Goal: Task Accomplishment & Management: Use online tool/utility

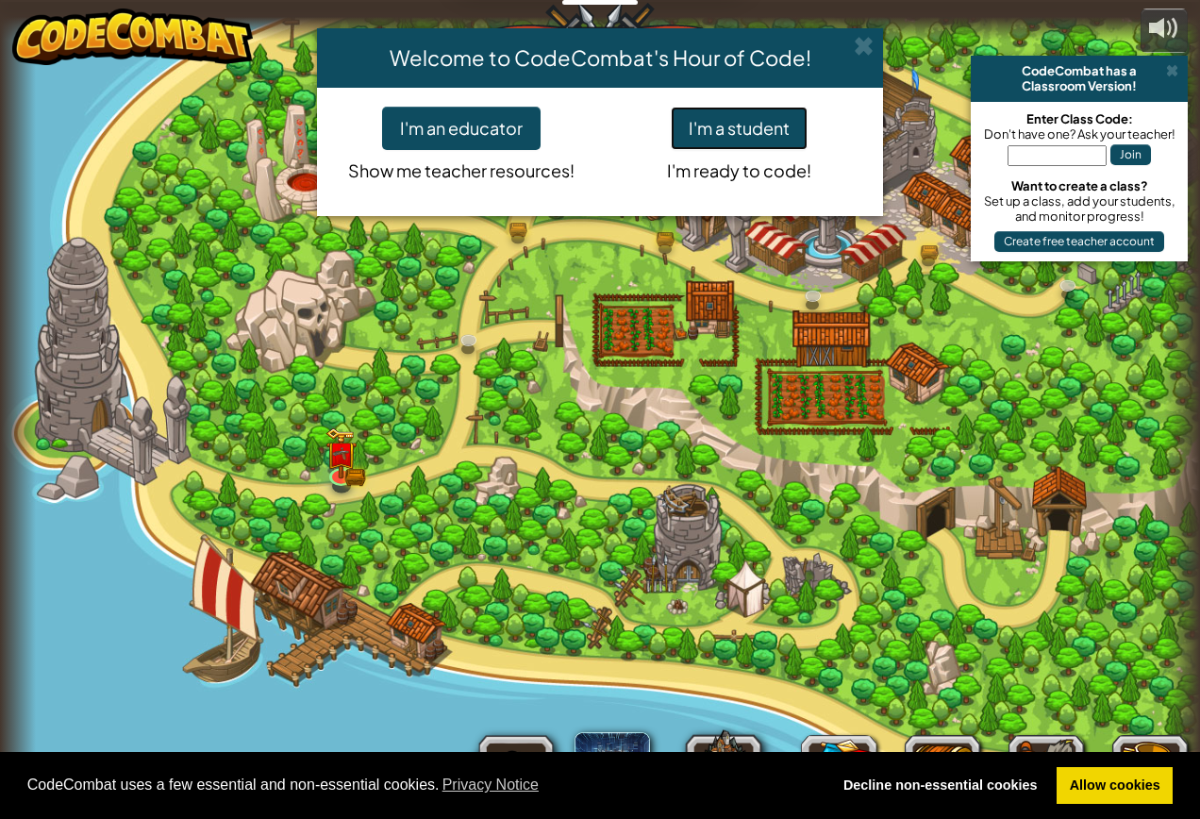
click at [749, 130] on button "I'm a student" at bounding box center [739, 128] width 137 height 43
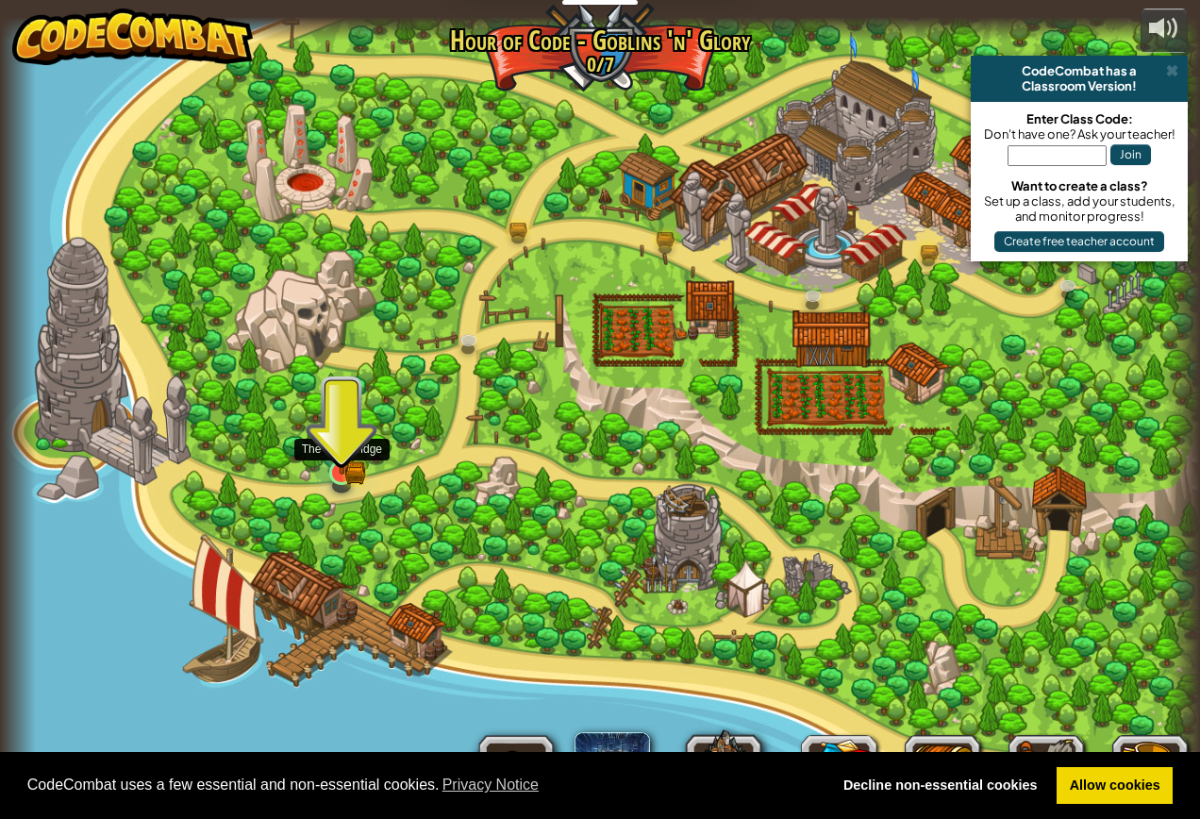
click at [336, 461] on img at bounding box center [341, 441] width 31 height 69
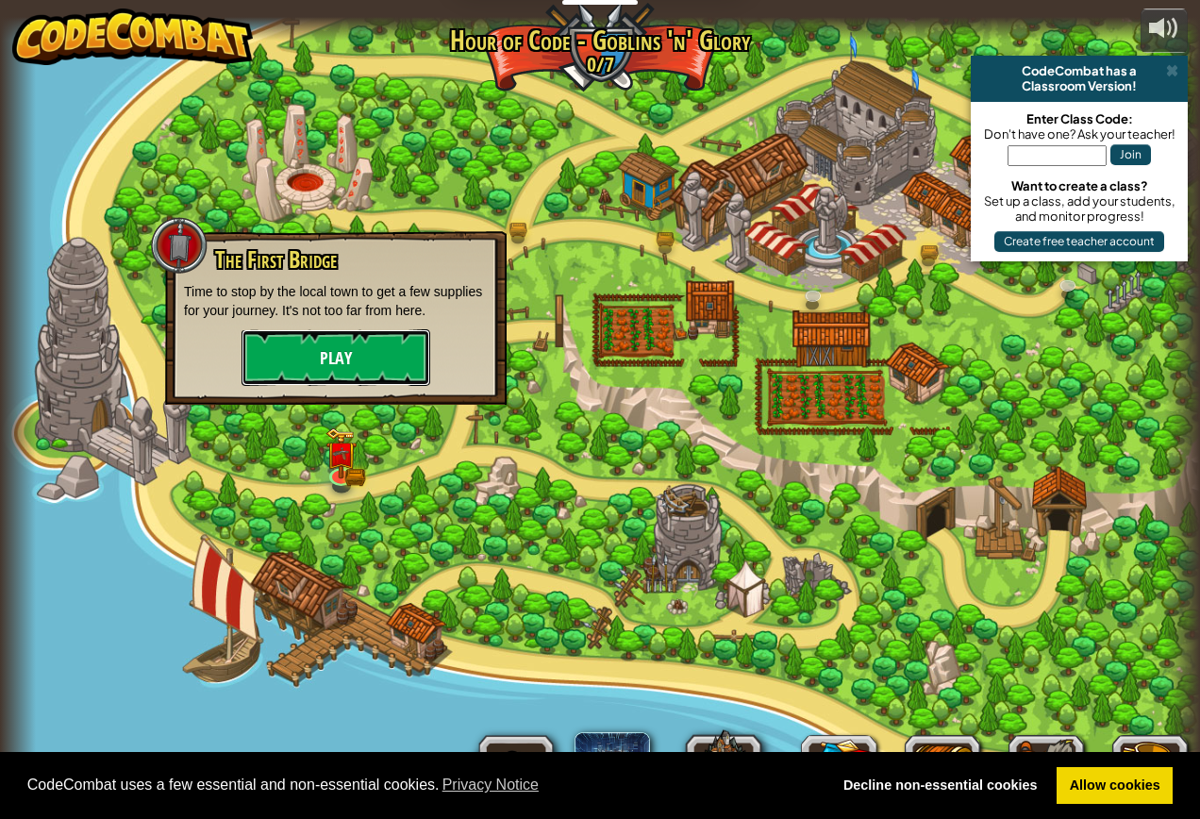
click at [343, 365] on button "Play" at bounding box center [336, 357] width 189 height 57
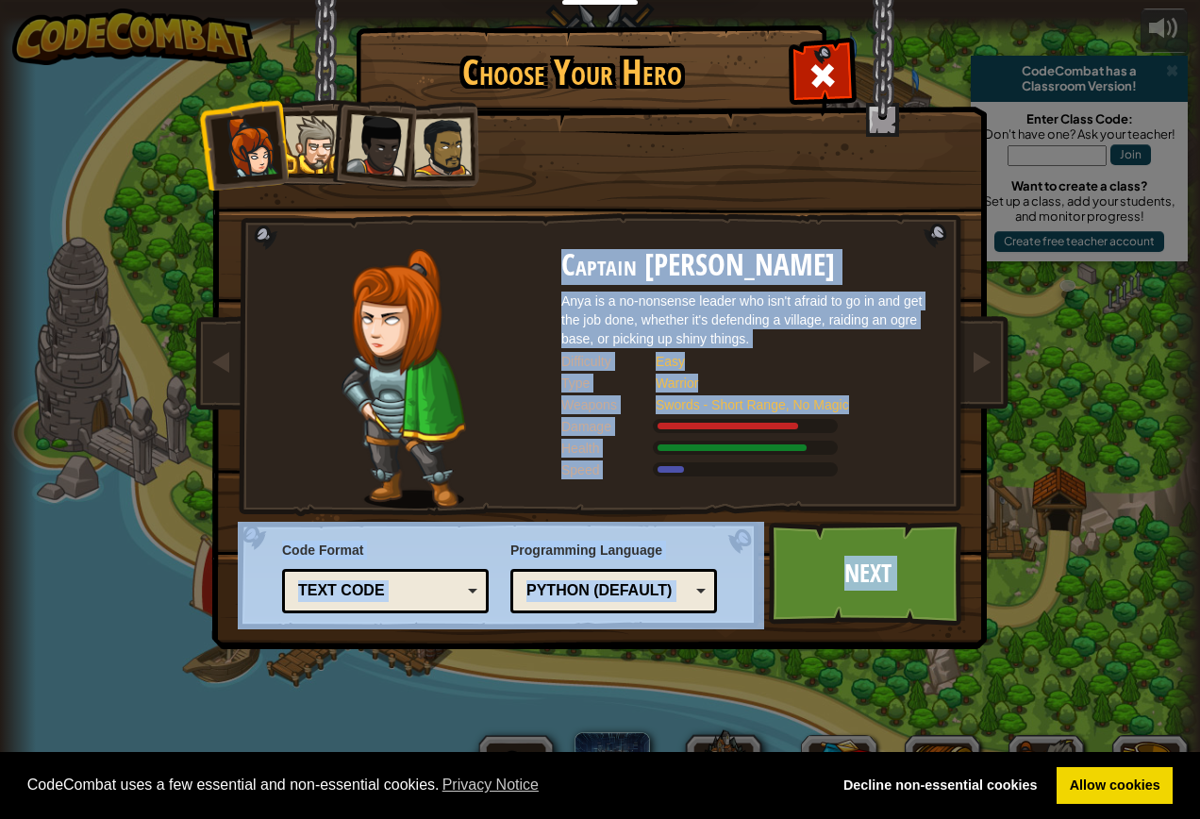
click at [349, 21] on body "Cookie Policy CodeCombat uses a few essential and non-essential cookies. Privac…" at bounding box center [600, 10] width 1200 height 21
click at [851, 586] on link "Next" at bounding box center [867, 574] width 197 height 104
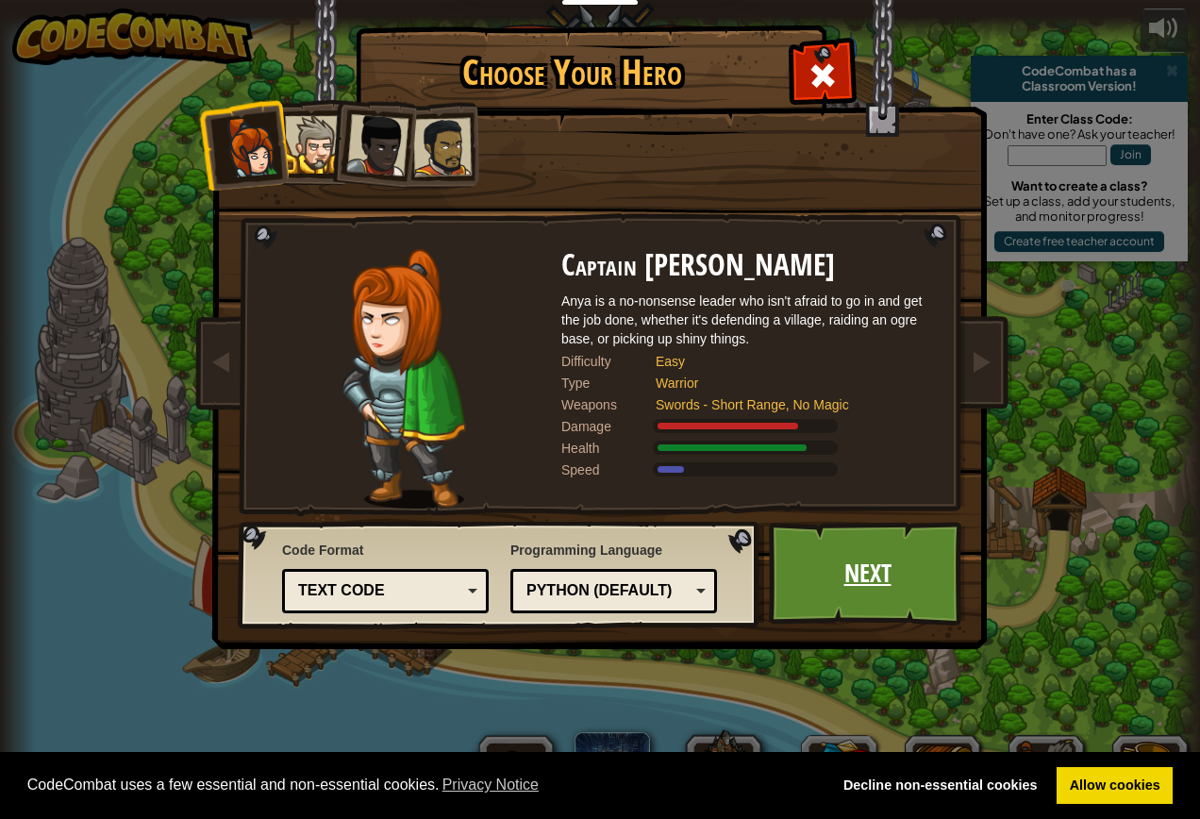
click at [860, 21] on body "Cookie Policy CodeCombat uses a few essential and non-essential cookies. Privac…" at bounding box center [600, 10] width 1200 height 21
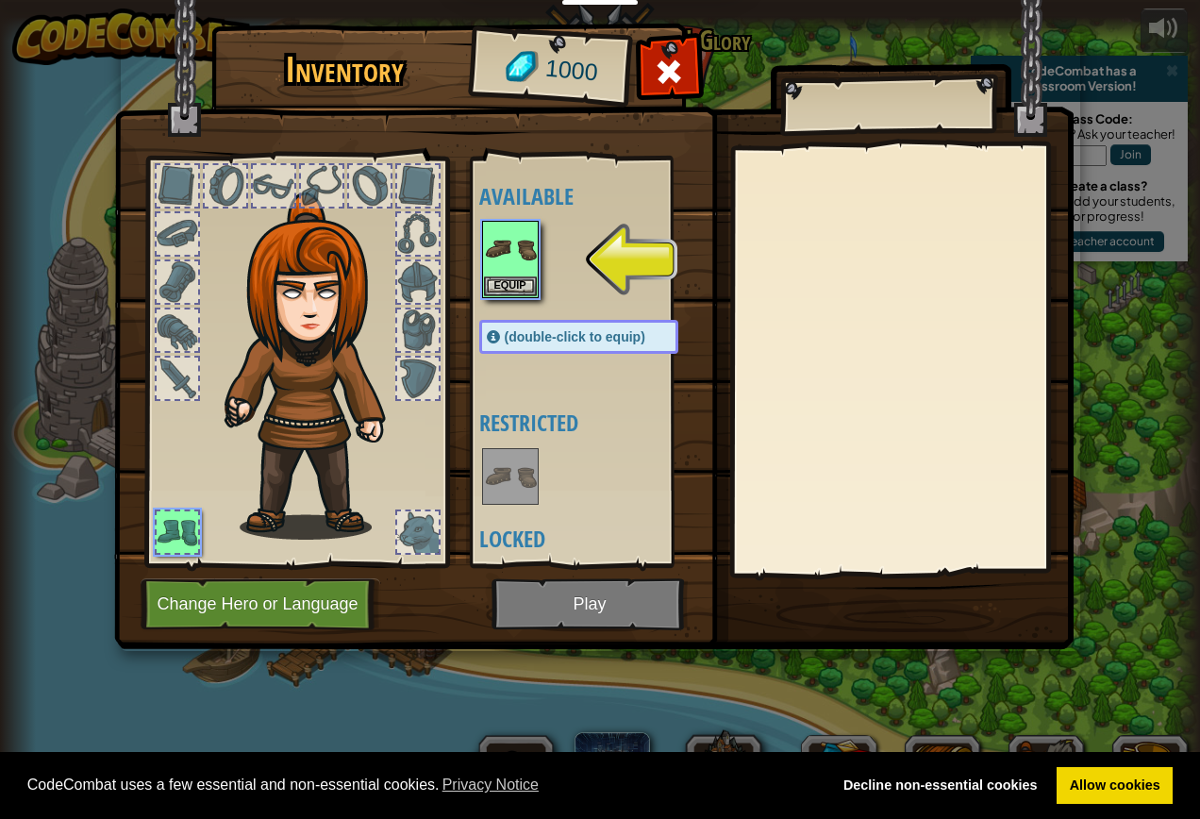
drag, startPoint x: 573, startPoint y: 589, endPoint x: 564, endPoint y: 614, distance: 26.9
click at [566, 612] on img at bounding box center [594, 306] width 960 height 685
drag, startPoint x: 571, startPoint y: 605, endPoint x: 632, endPoint y: 424, distance: 191.3
click at [582, 589] on img at bounding box center [594, 306] width 960 height 685
click at [499, 292] on button "Equip" at bounding box center [510, 286] width 53 height 20
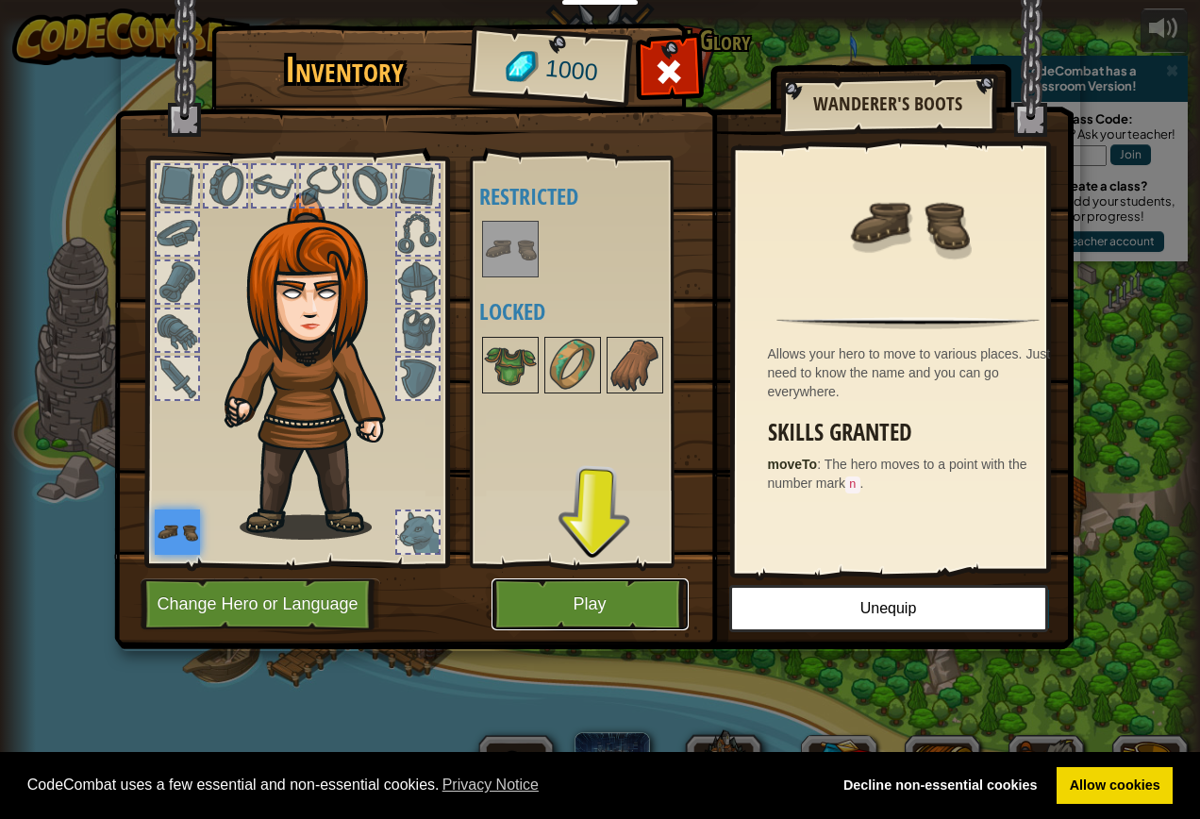
click at [584, 587] on button "Play" at bounding box center [590, 604] width 197 height 52
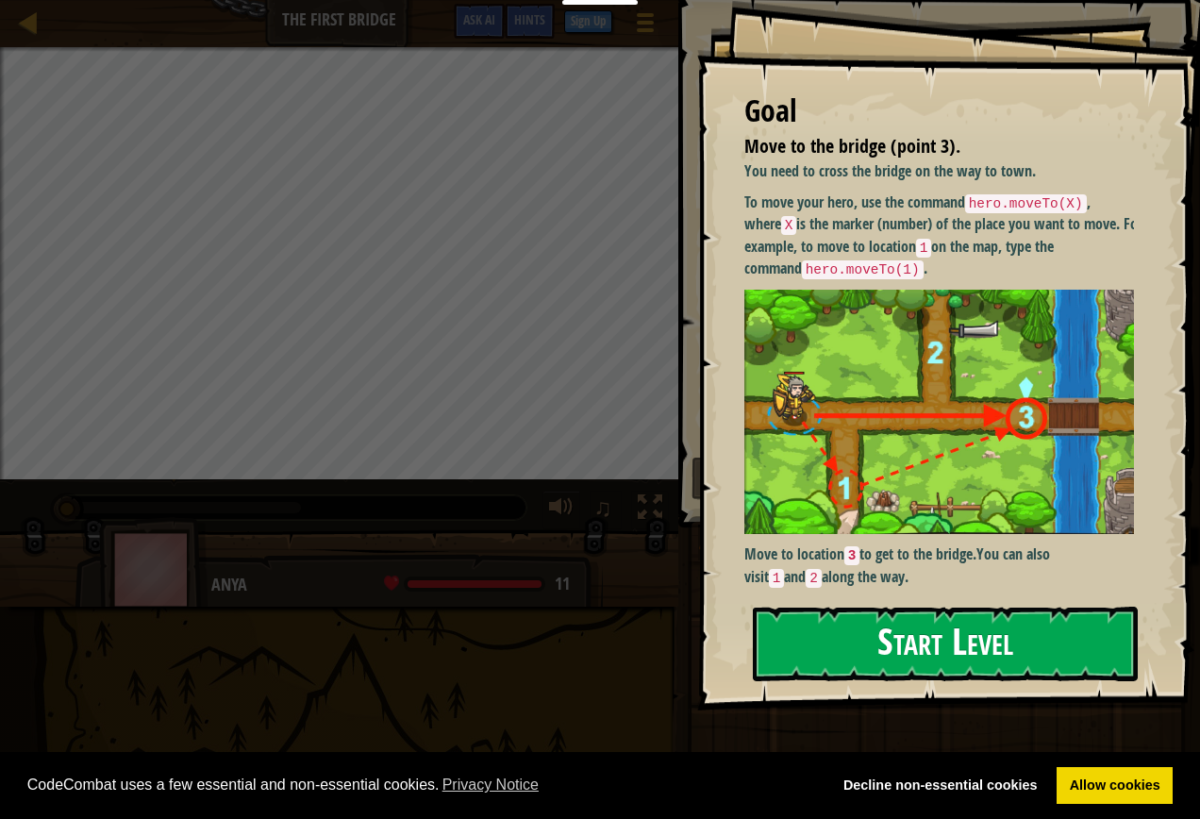
click at [1016, 644] on button "Start Level" at bounding box center [945, 644] width 385 height 75
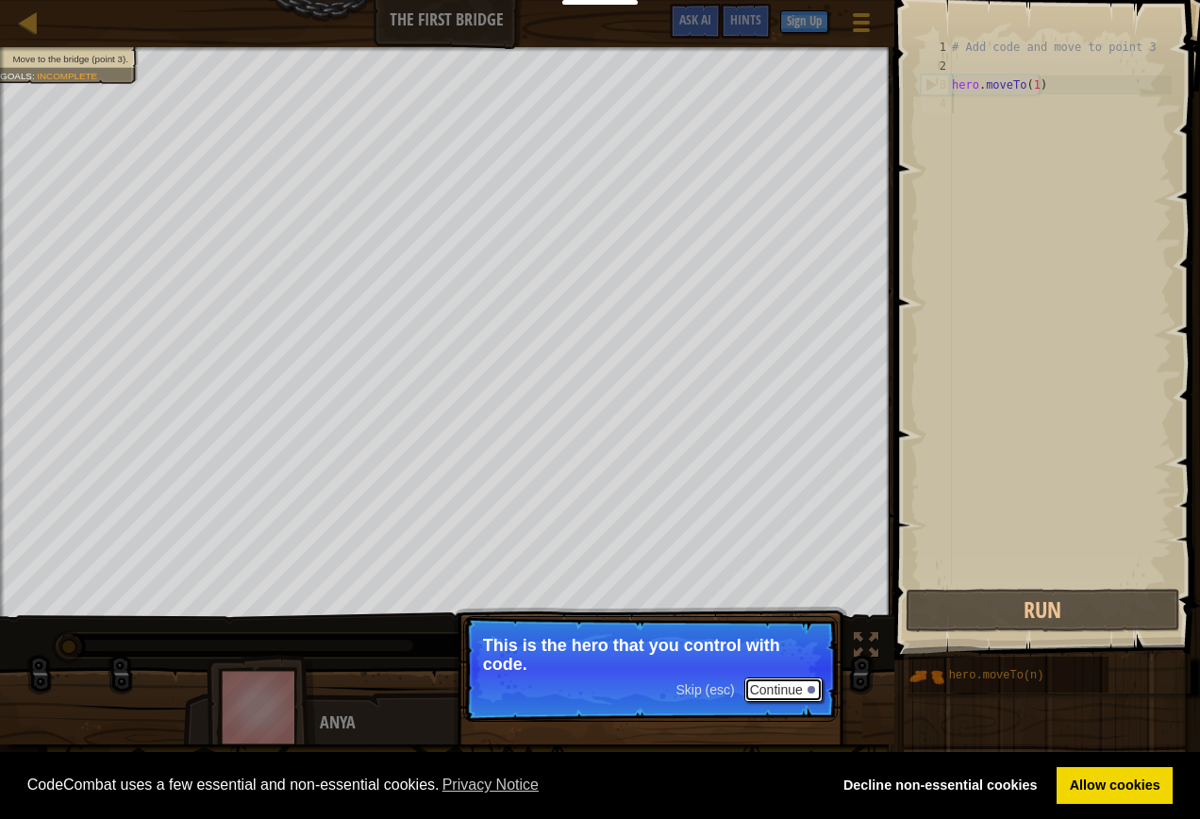
click at [778, 692] on button "Continue" at bounding box center [784, 690] width 78 height 25
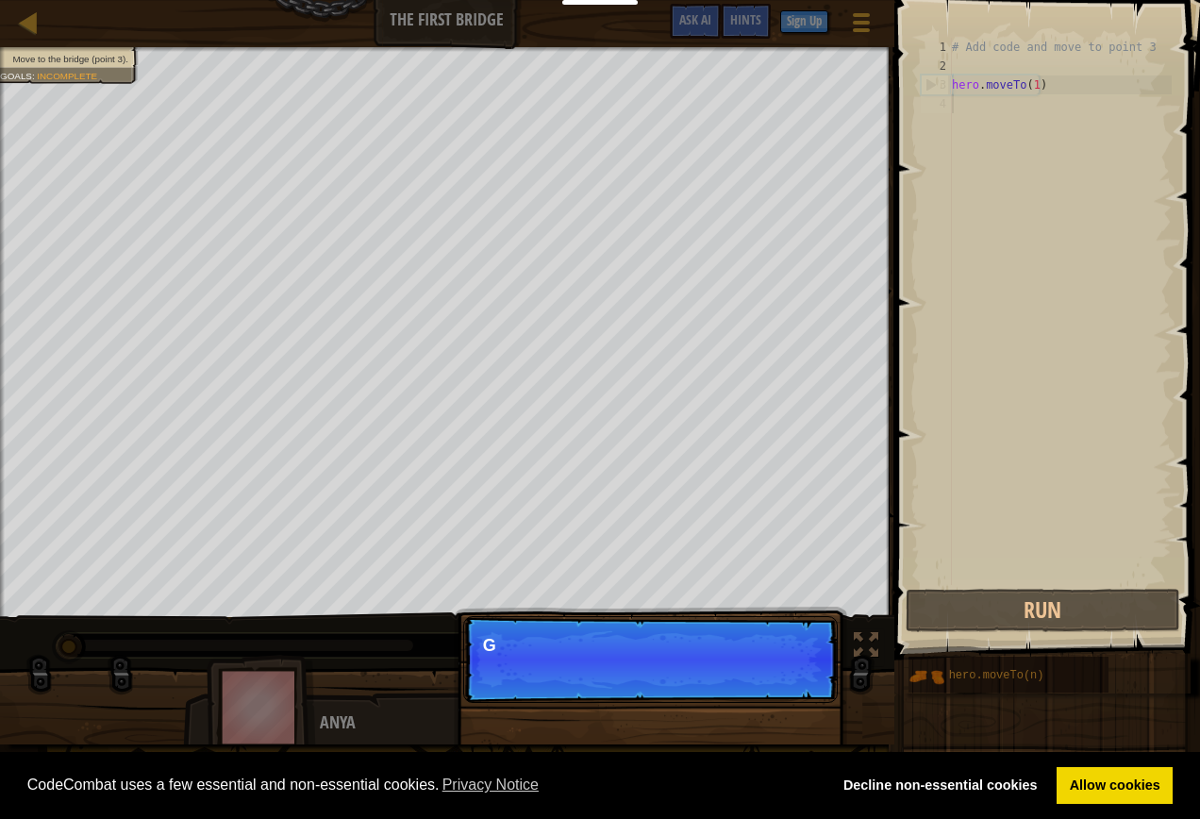
scroll to position [8, 0]
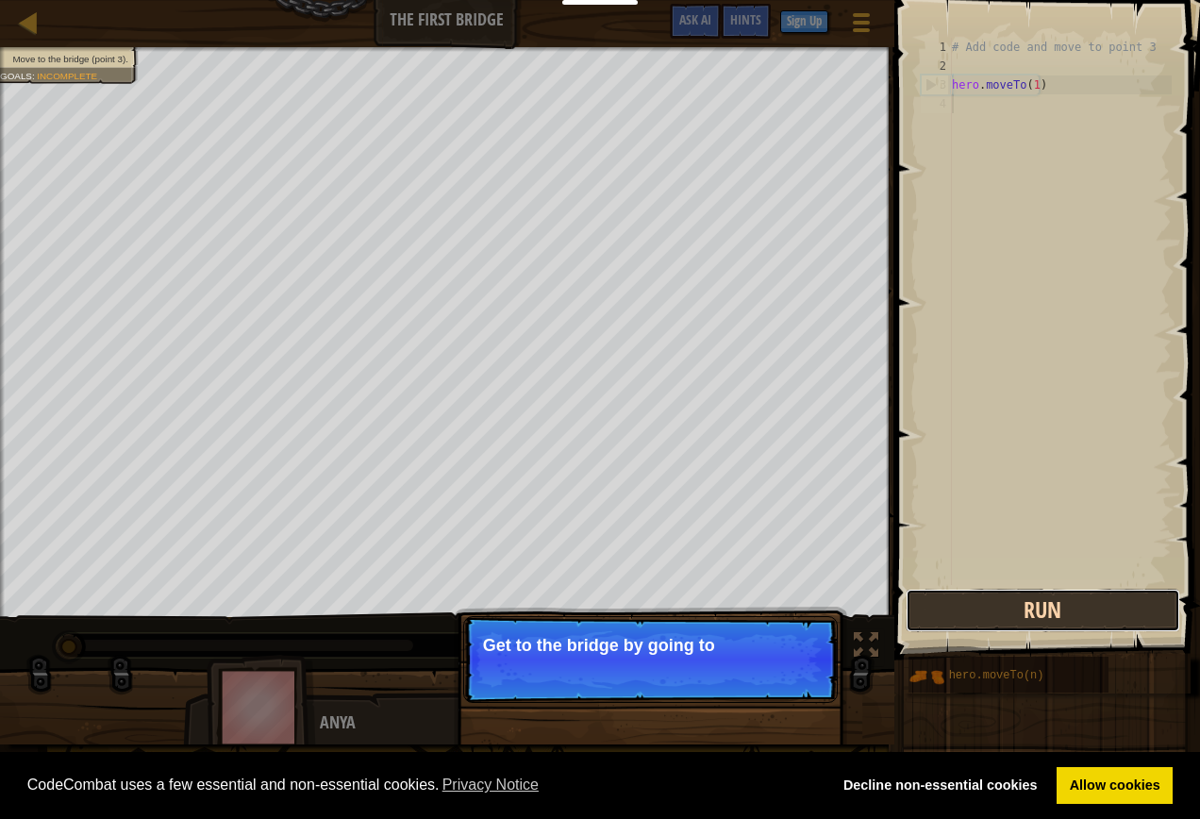
click at [983, 603] on button "Run" at bounding box center [1043, 610] width 275 height 43
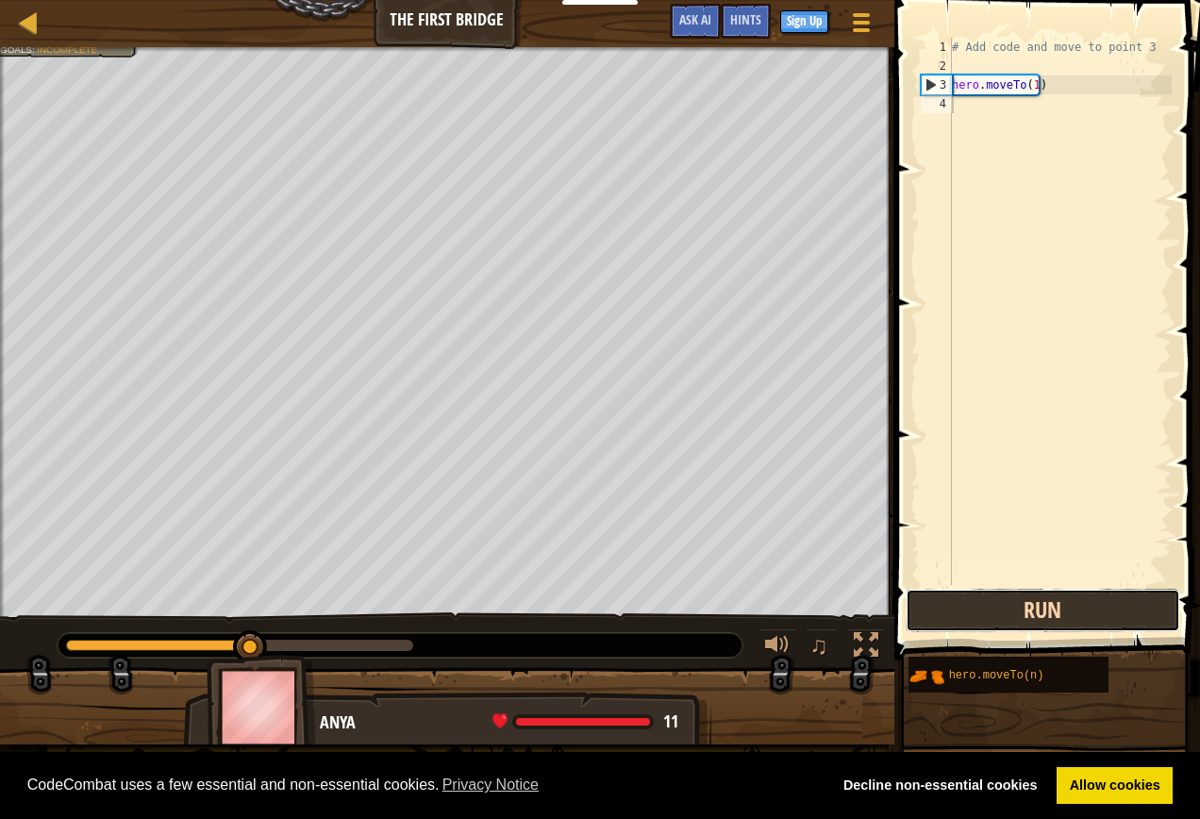
click at [979, 589] on button "Run" at bounding box center [1043, 610] width 275 height 43
click at [979, 595] on button "Run" at bounding box center [1043, 610] width 275 height 43
click at [979, 614] on button "Run" at bounding box center [1043, 610] width 275 height 43
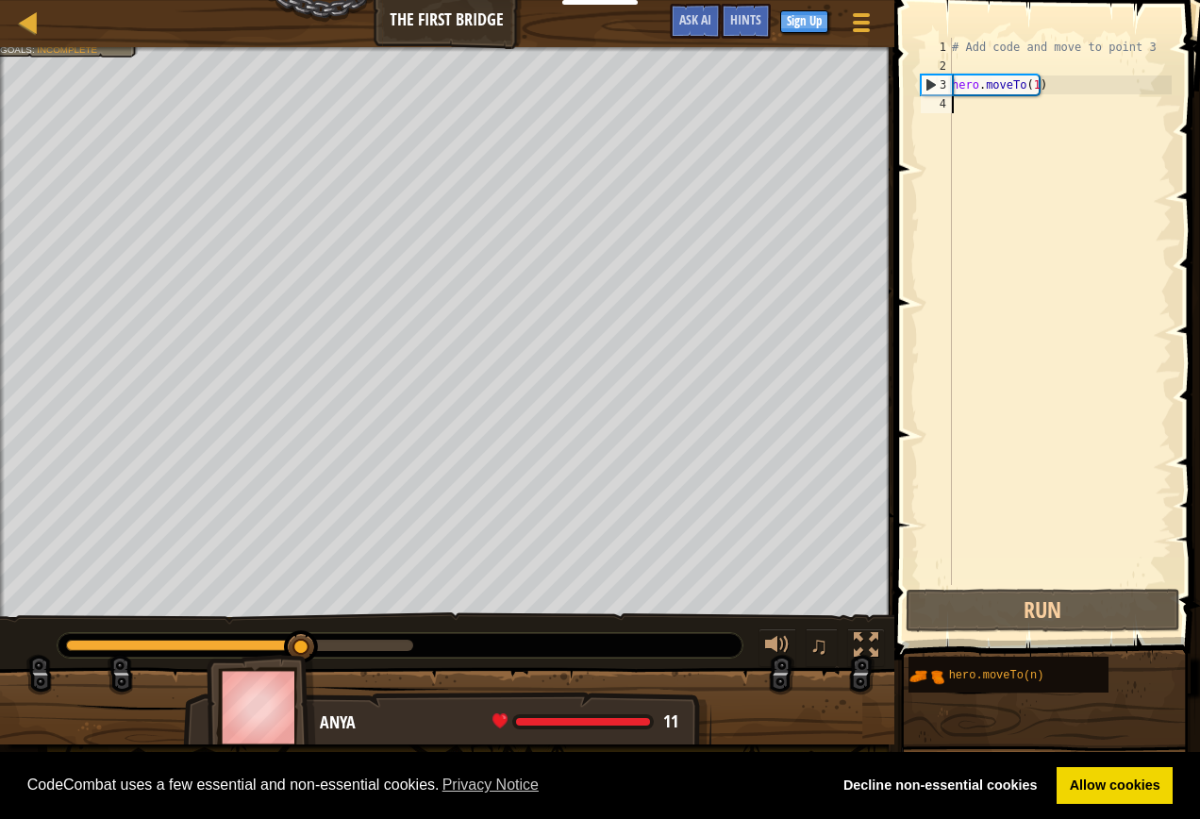
click at [929, 103] on div "4" at bounding box center [936, 103] width 31 height 19
click at [945, 103] on div "4" at bounding box center [936, 103] width 31 height 19
drag, startPoint x: 943, startPoint y: 81, endPoint x: 945, endPoint y: 101, distance: 19.9
type textarea "hero.moveTo(1)"
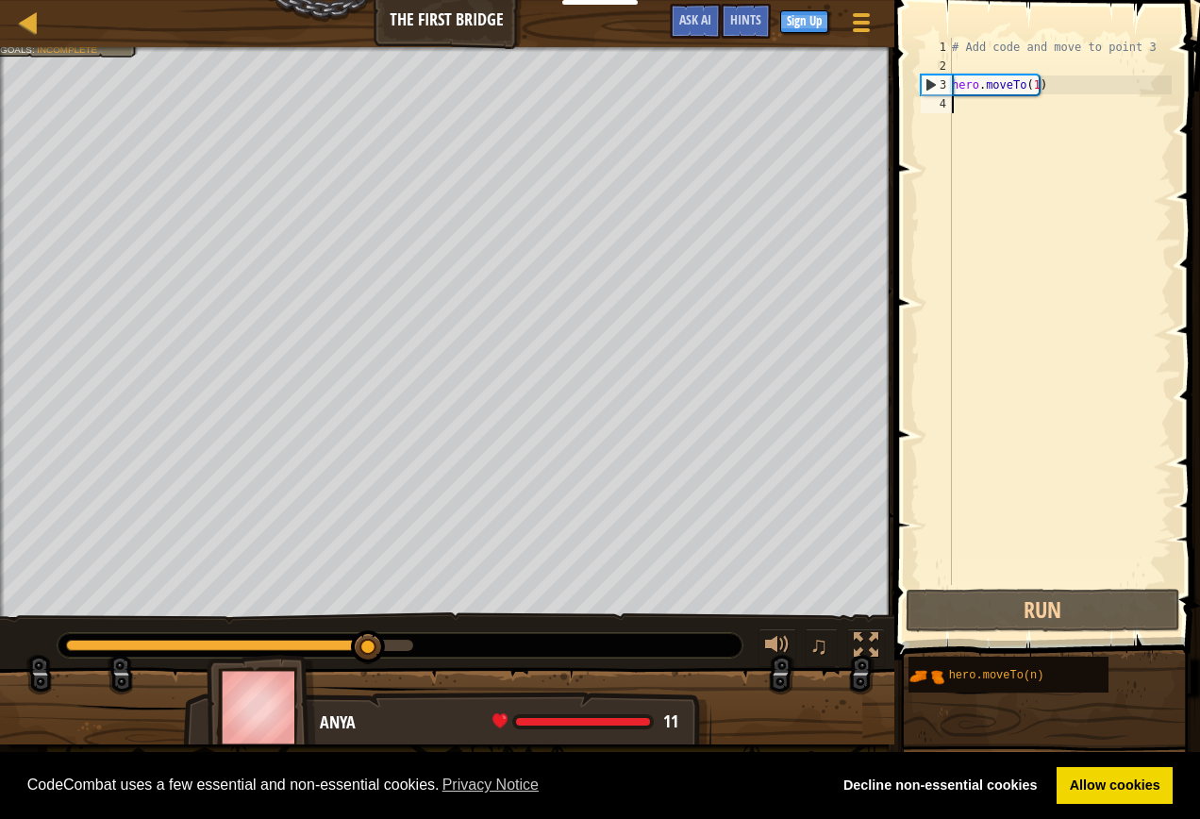
click at [945, 101] on div "4" at bounding box center [936, 103] width 31 height 19
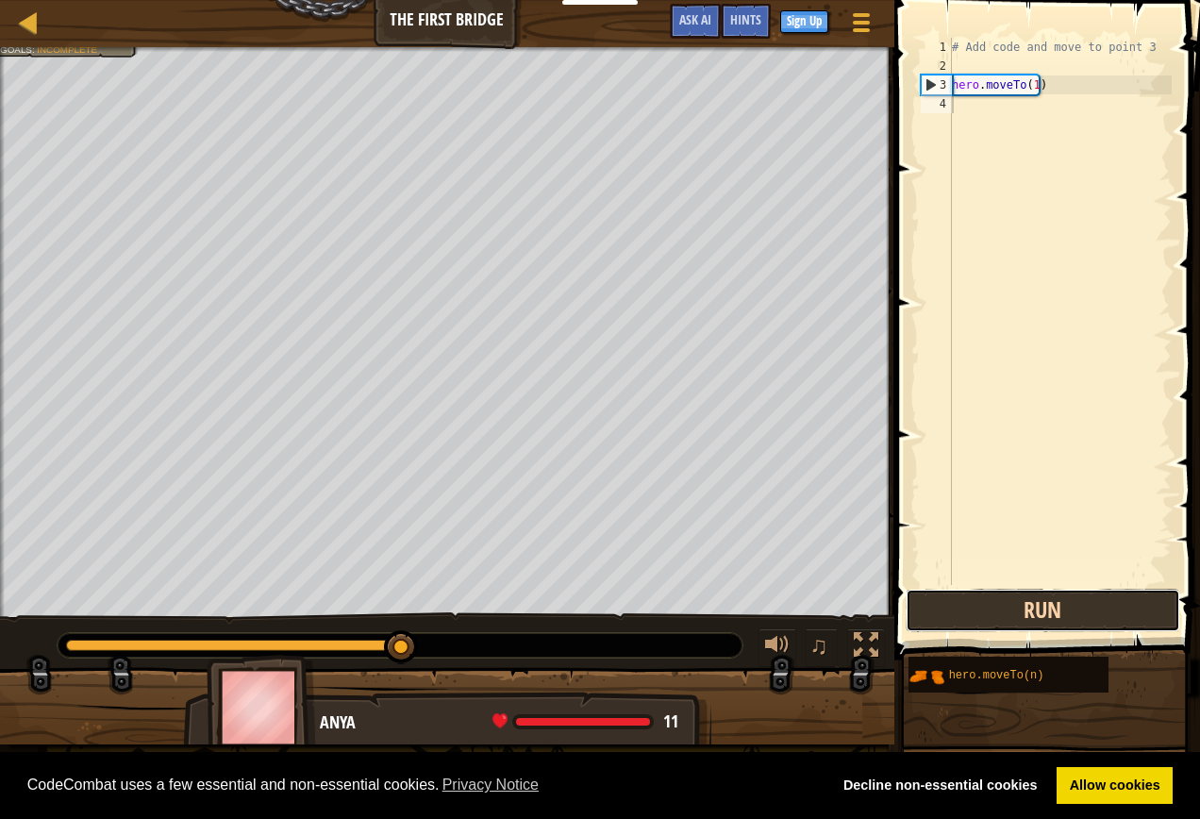
click at [1051, 608] on button "Run" at bounding box center [1043, 610] width 275 height 43
click at [1042, 604] on button "Run" at bounding box center [1043, 610] width 275 height 43
click at [1047, 604] on button "Run" at bounding box center [1043, 610] width 275 height 43
click at [1052, 603] on button "Run" at bounding box center [1043, 610] width 275 height 43
click at [1055, 602] on button "Run" at bounding box center [1043, 610] width 275 height 43
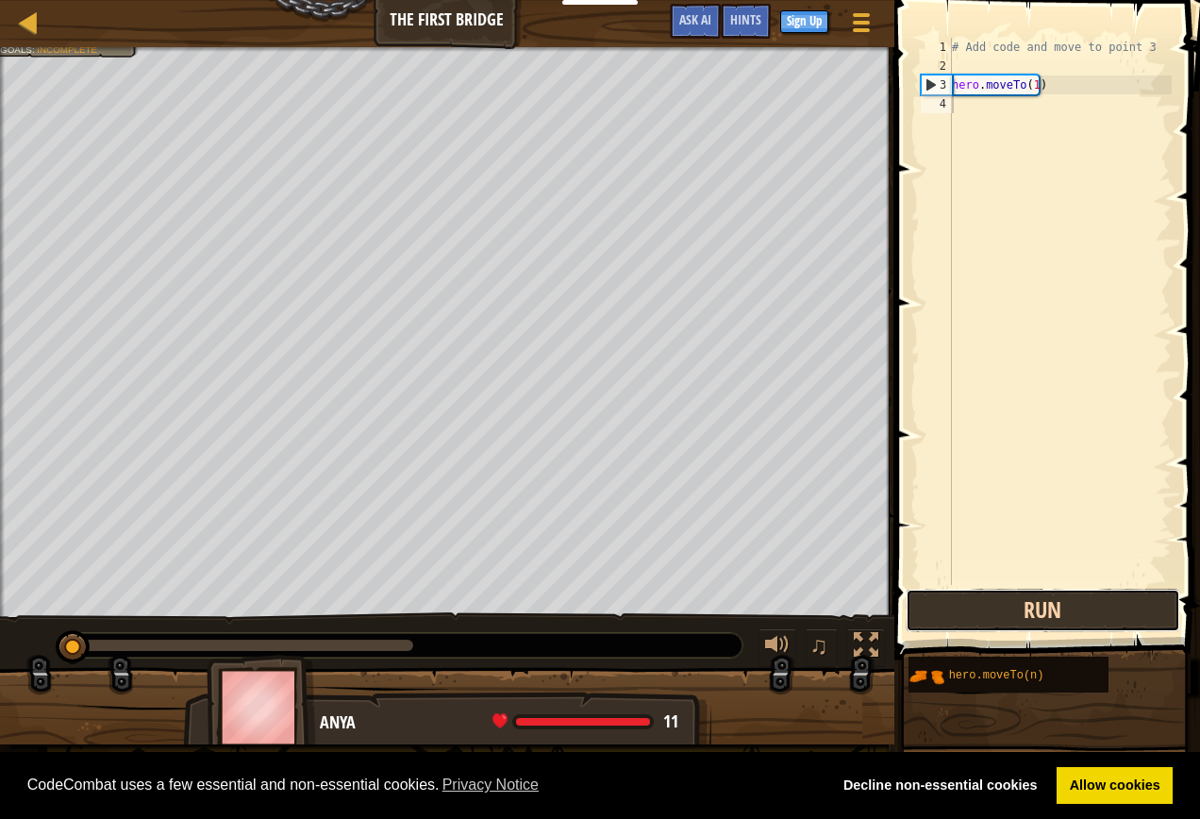
click at [1060, 602] on button "Run" at bounding box center [1043, 610] width 275 height 43
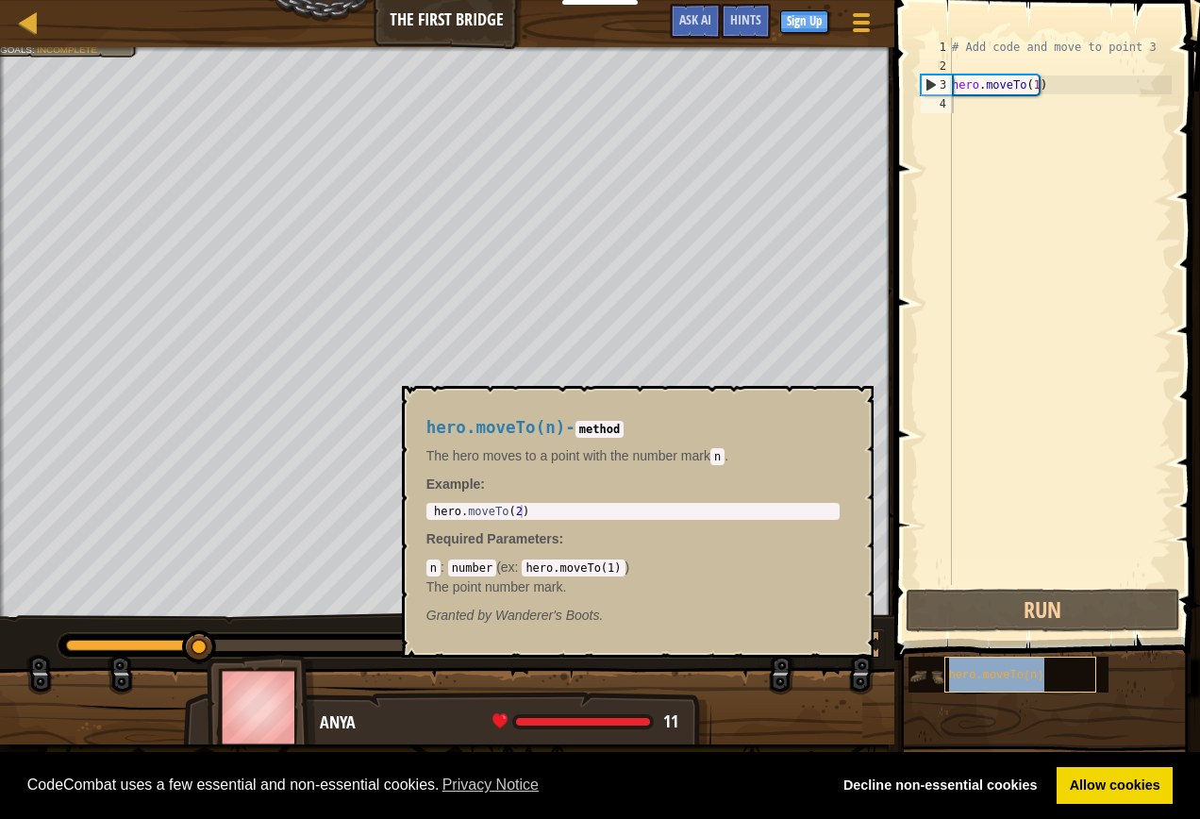
click at [1026, 682] on div "hero.moveTo(n)" at bounding box center [1021, 675] width 152 height 36
